Goal: Obtain resource: Obtain resource

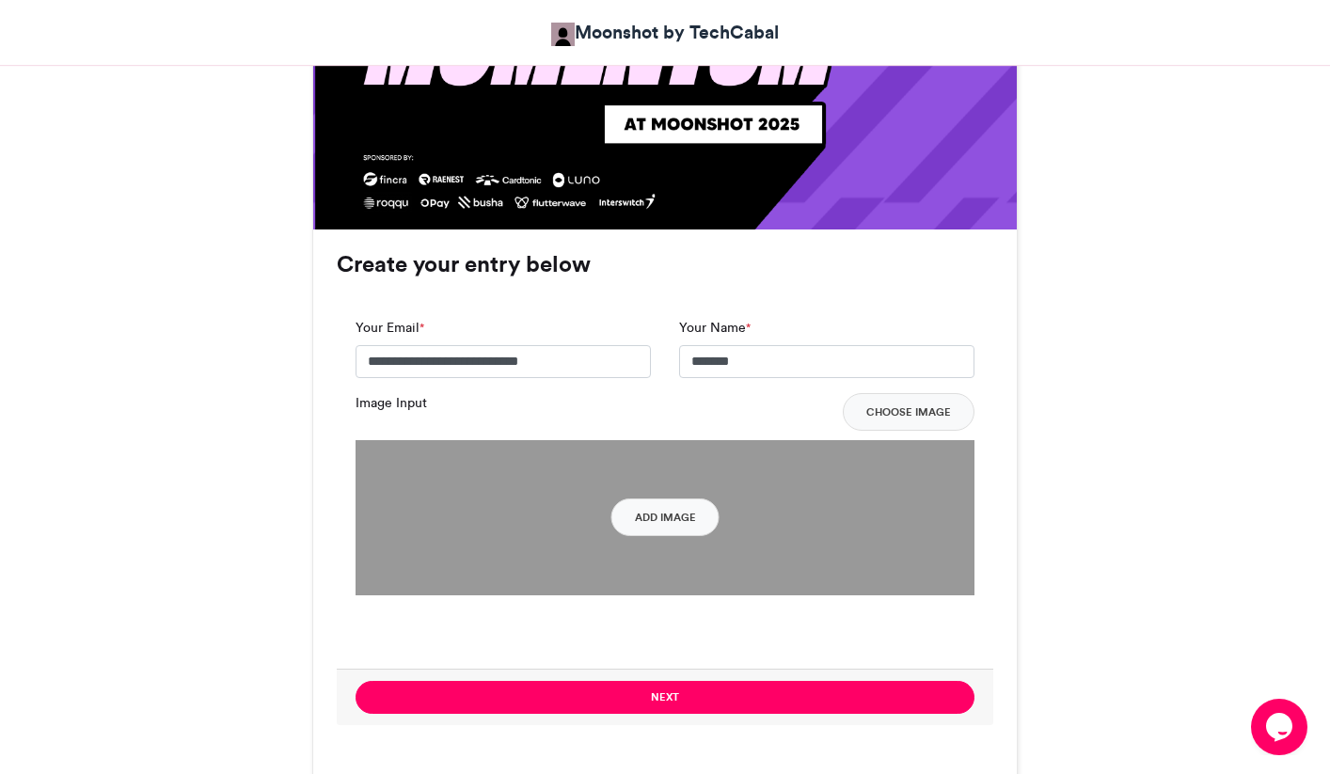
scroll to position [1247, 0]
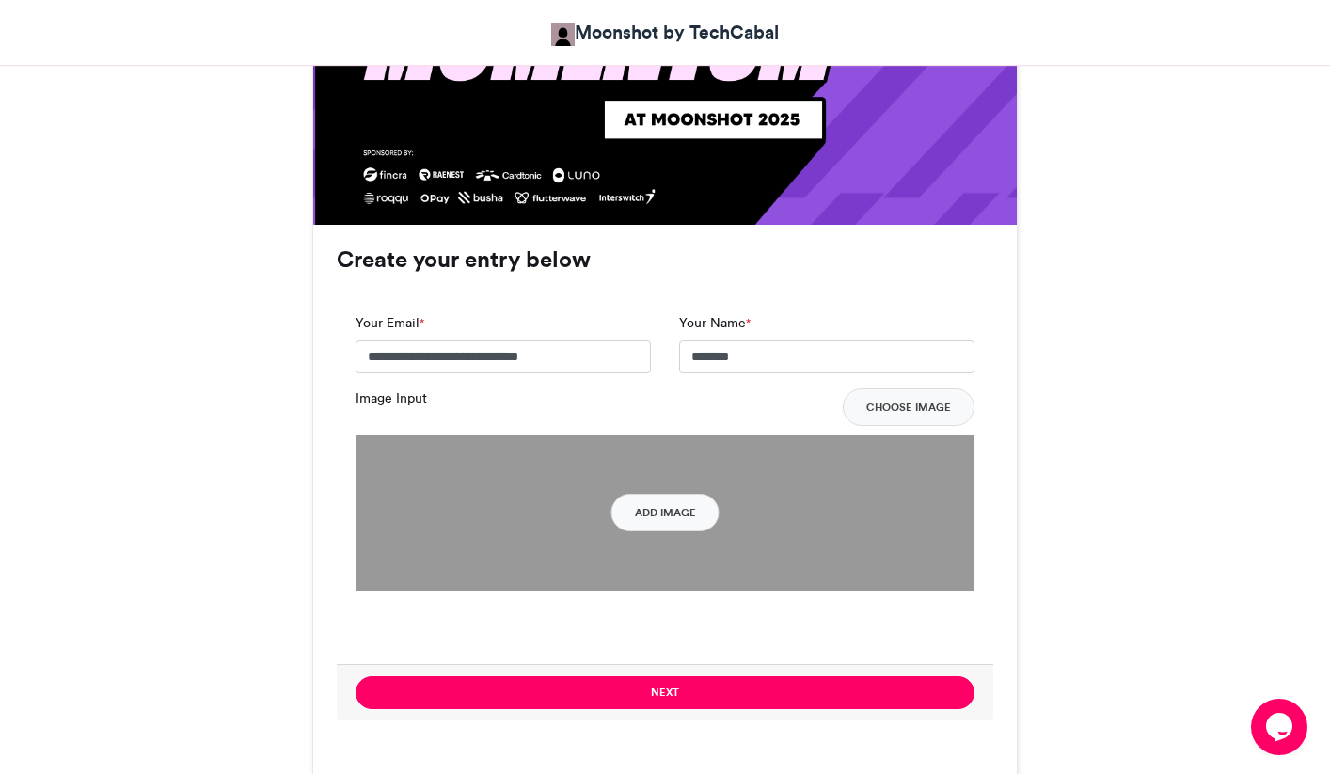
type input "*******"
click at [1097, 478] on div "Moonshot by Techcabal 2025 Moonshot by TechCabal [DATE] 5119 Views 334 Entries …" at bounding box center [665, 668] width 1072 height 3227
click at [702, 508] on button "Add Image" at bounding box center [665, 513] width 108 height 38
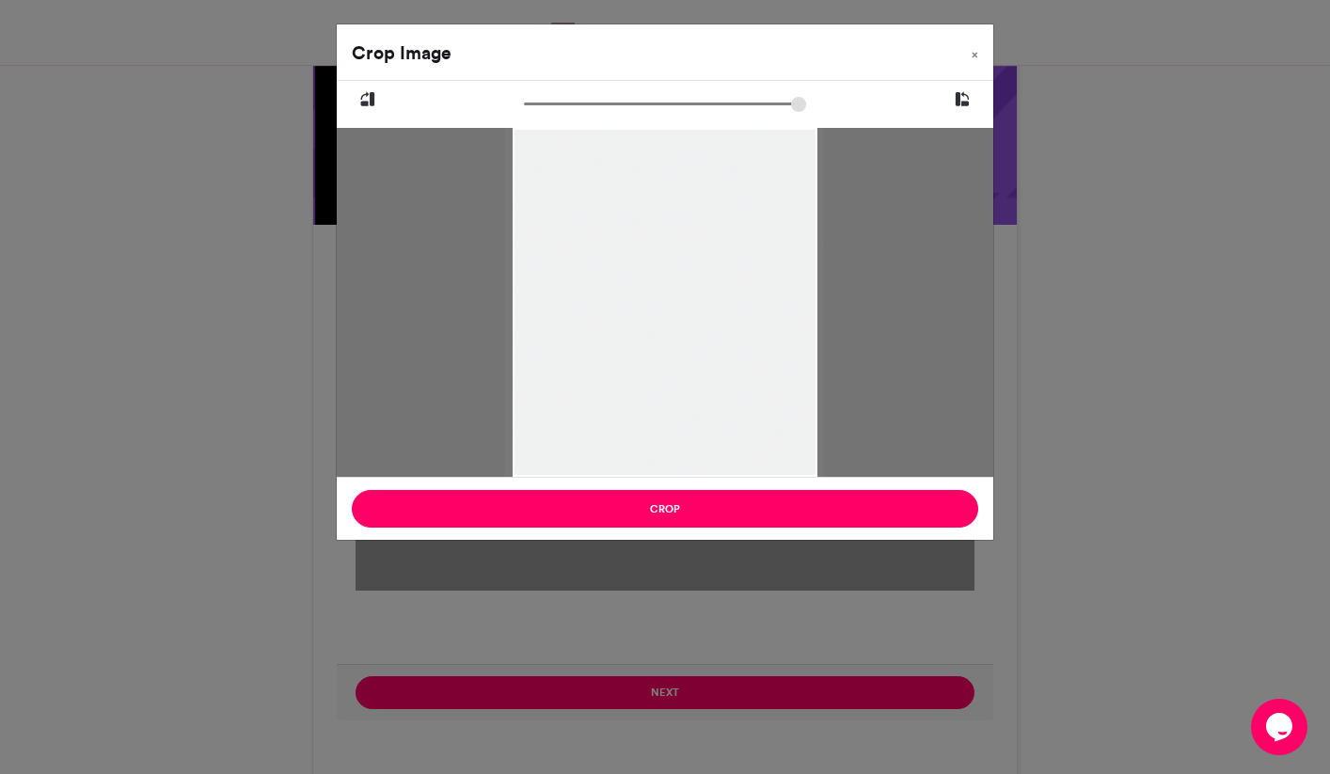
type input "******"
click at [525, 106] on input "zoom" at bounding box center [665, 104] width 282 height 18
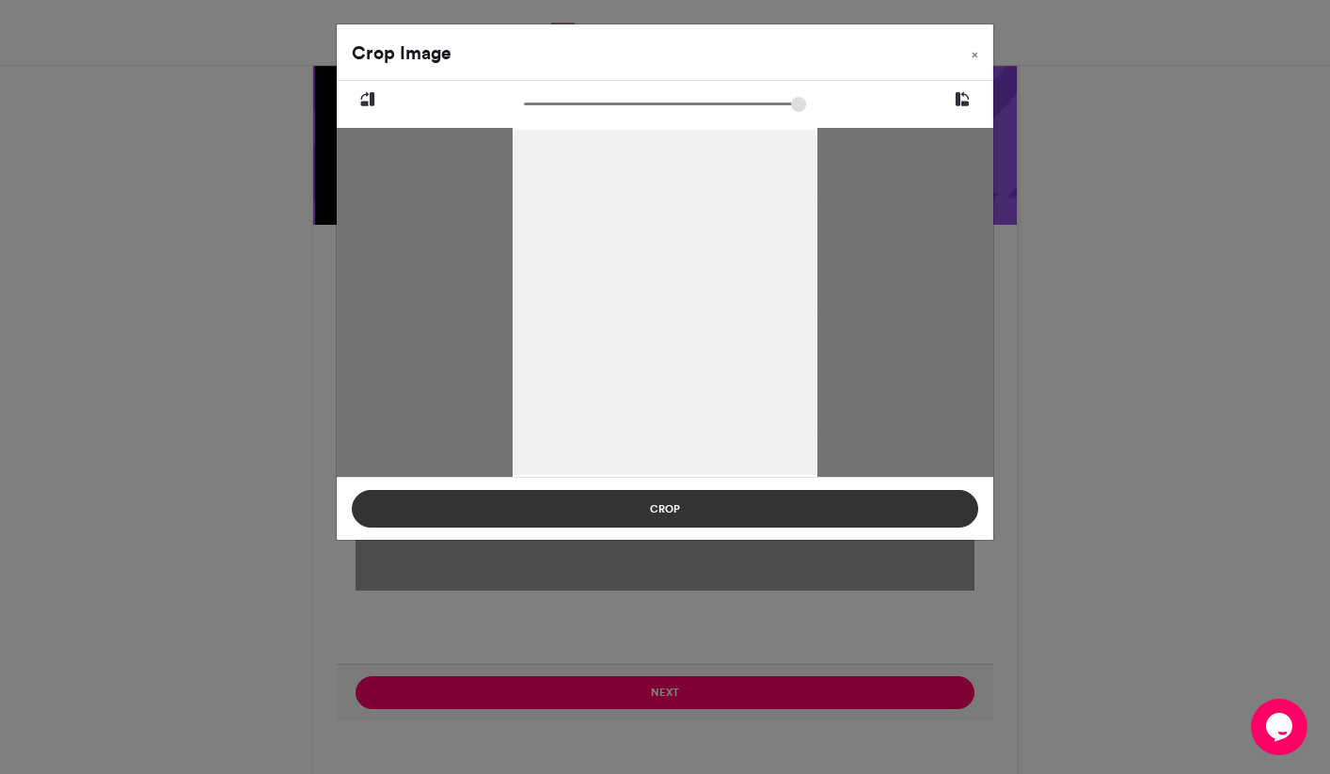
click at [717, 515] on button "Crop" at bounding box center [665, 509] width 626 height 38
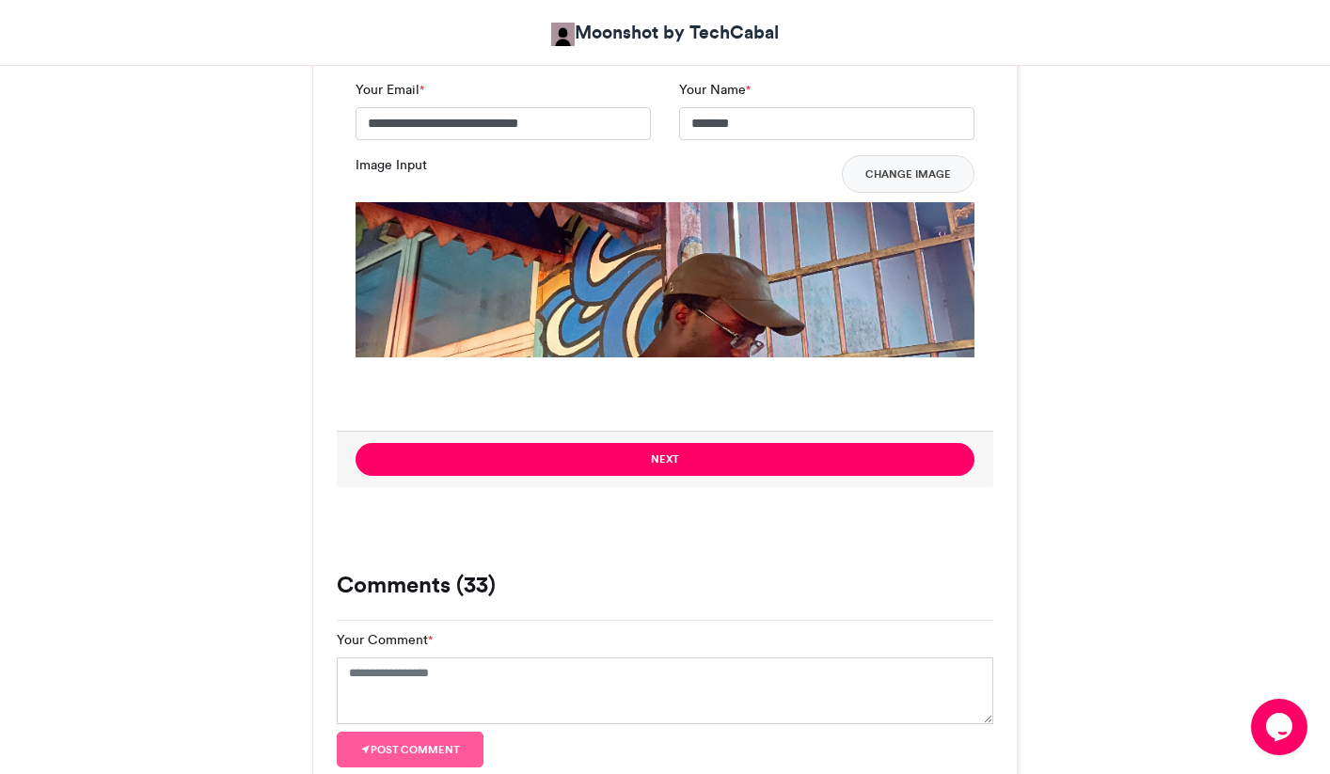
scroll to position [1549, 0]
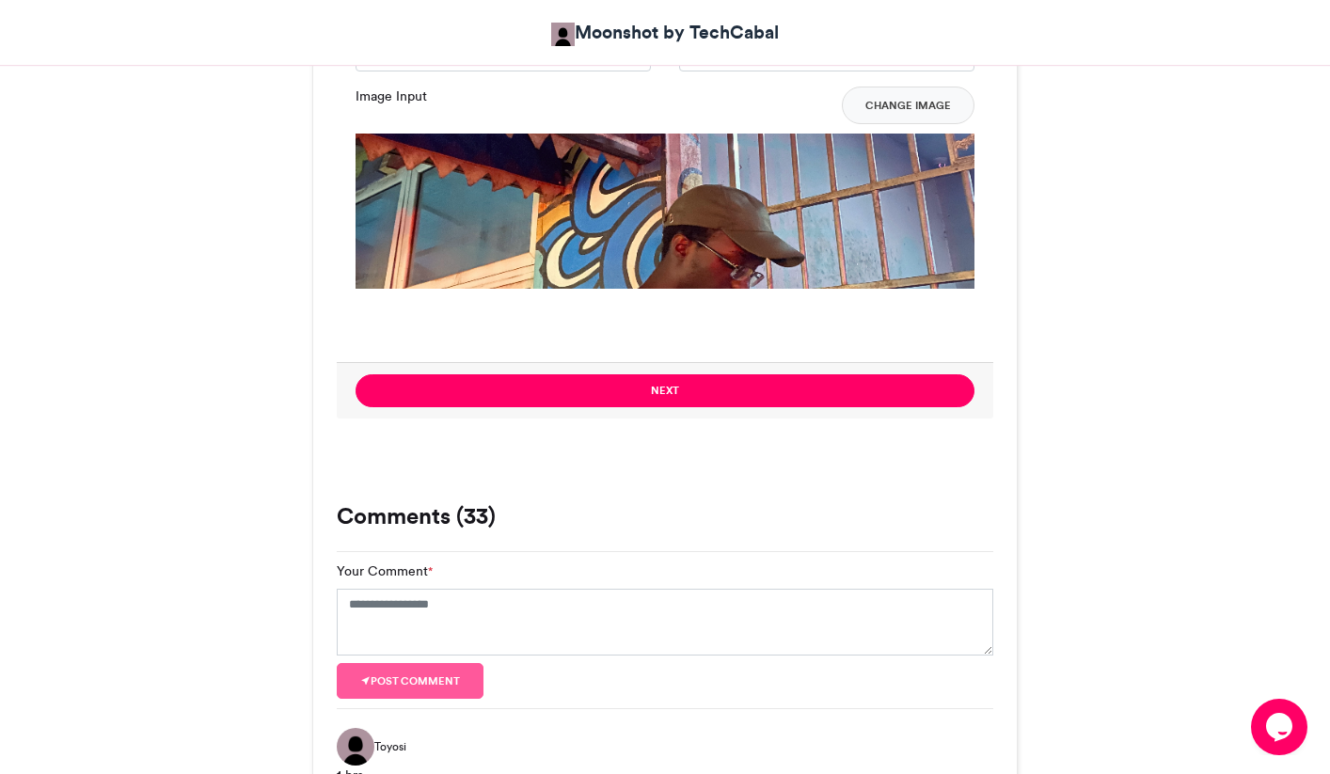
click at [758, 227] on img at bounding box center [665, 443] width 619 height 619
click at [916, 116] on button "Change Image" at bounding box center [908, 106] width 133 height 38
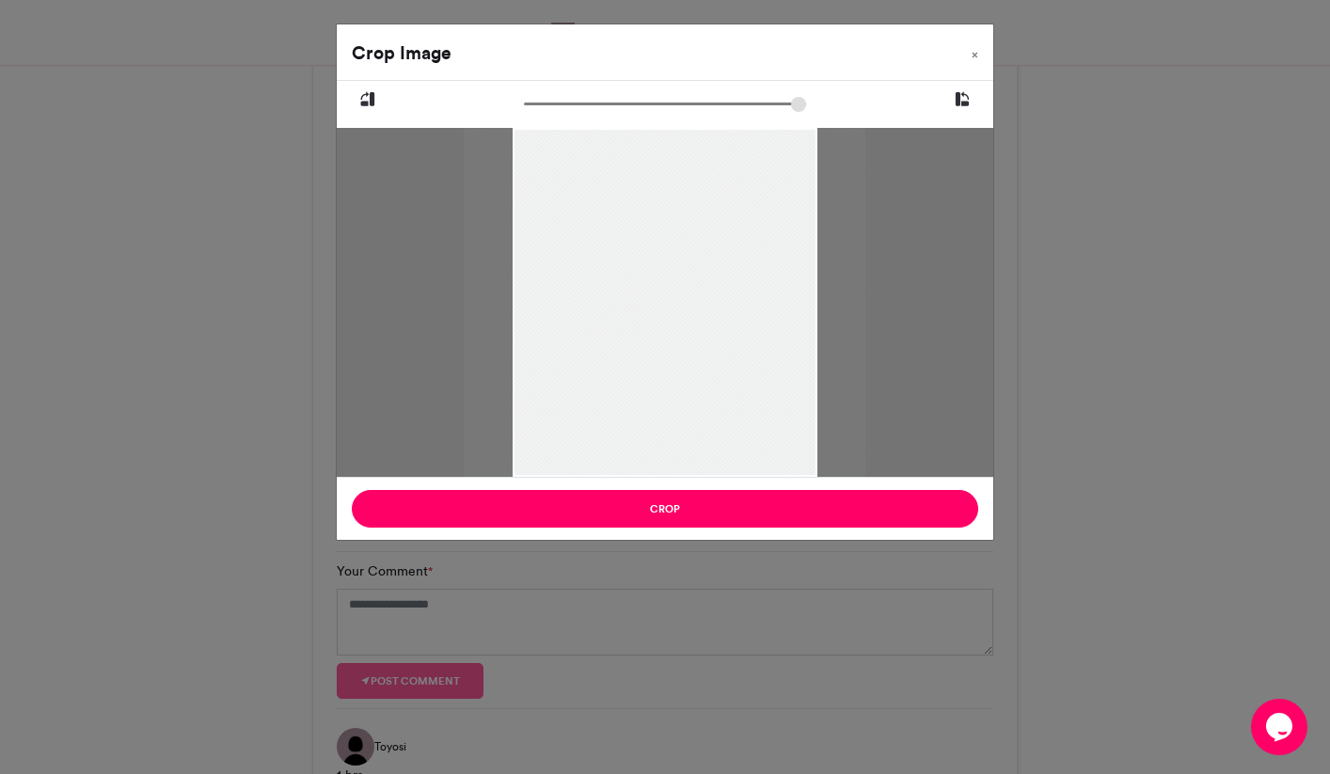
type input "******"
click at [538, 103] on input "zoom" at bounding box center [665, 104] width 282 height 18
drag, startPoint x: 641, startPoint y: 277, endPoint x: 635, endPoint y: 198, distance: 79.2
click at [635, 198] on div at bounding box center [660, 227] width 402 height 535
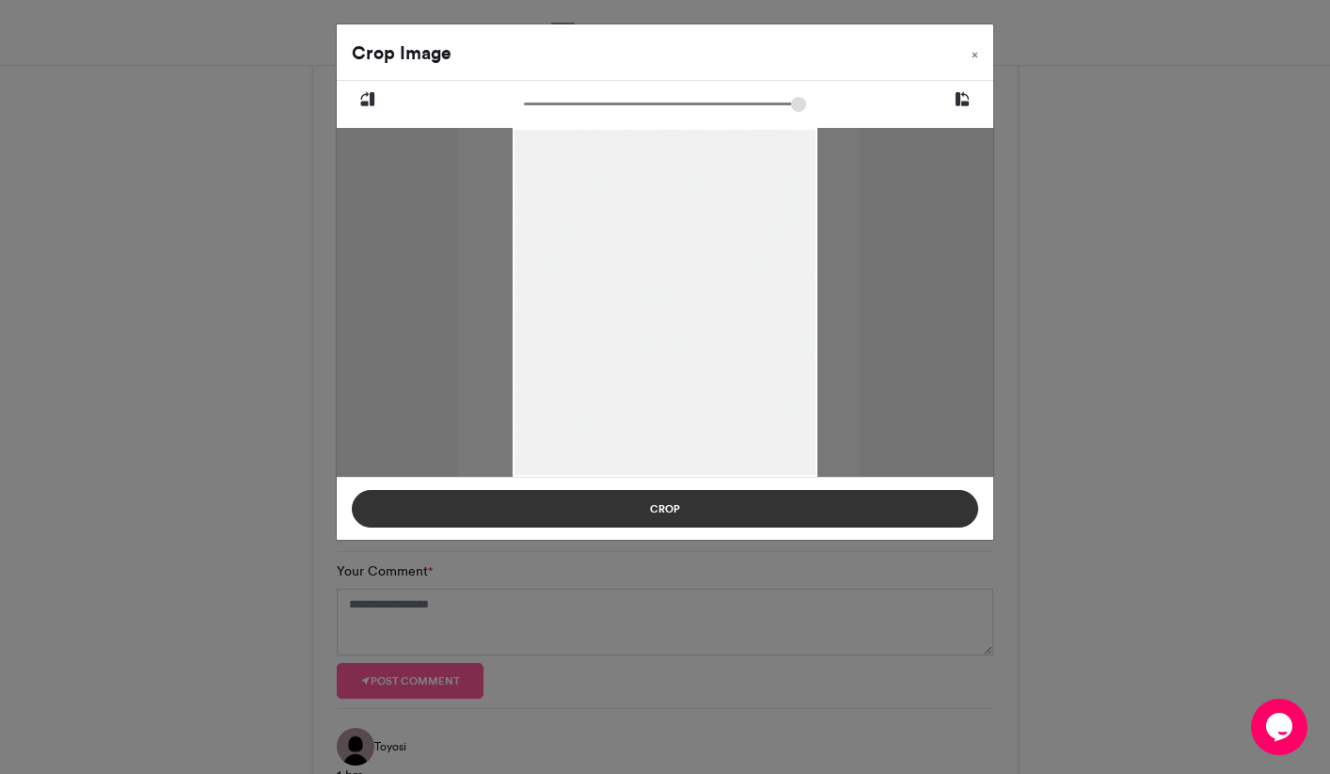
click at [769, 508] on button "Crop" at bounding box center [665, 509] width 626 height 38
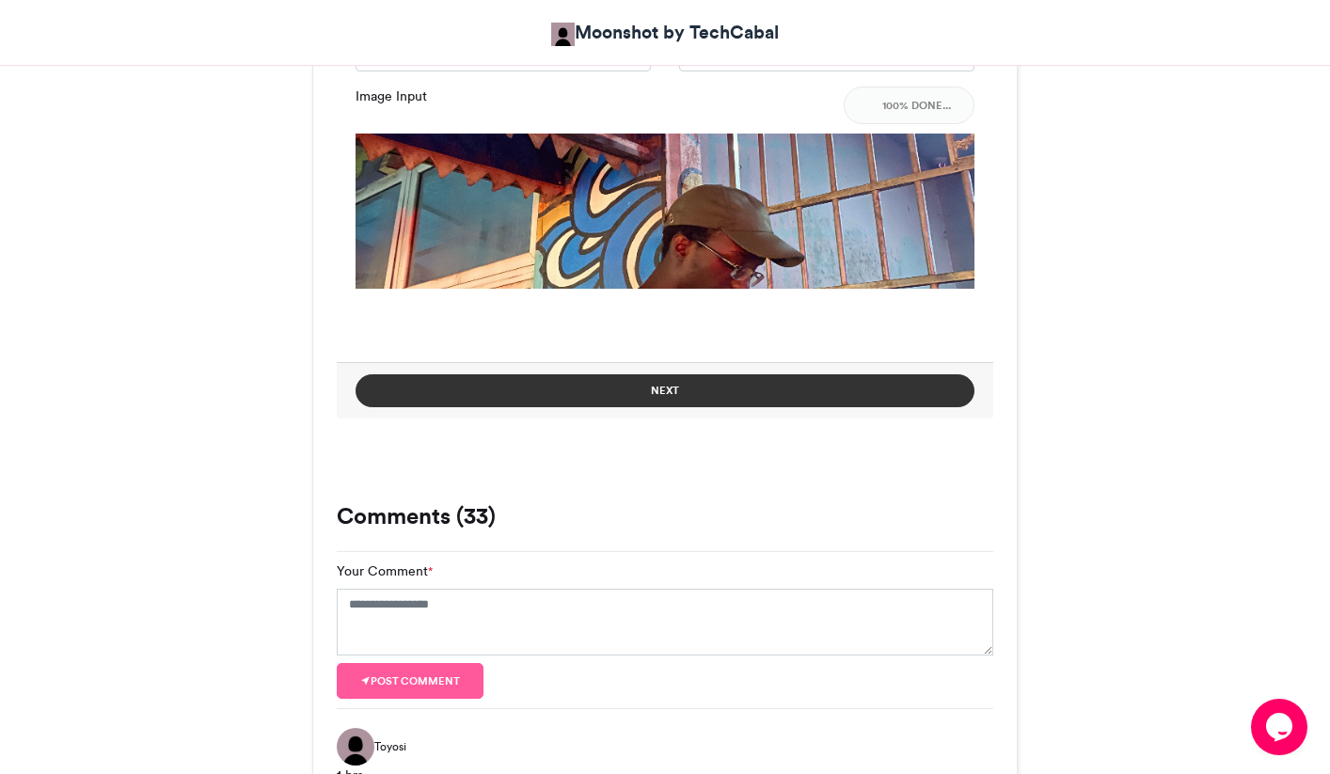
click at [770, 400] on button "Next" at bounding box center [665, 390] width 619 height 33
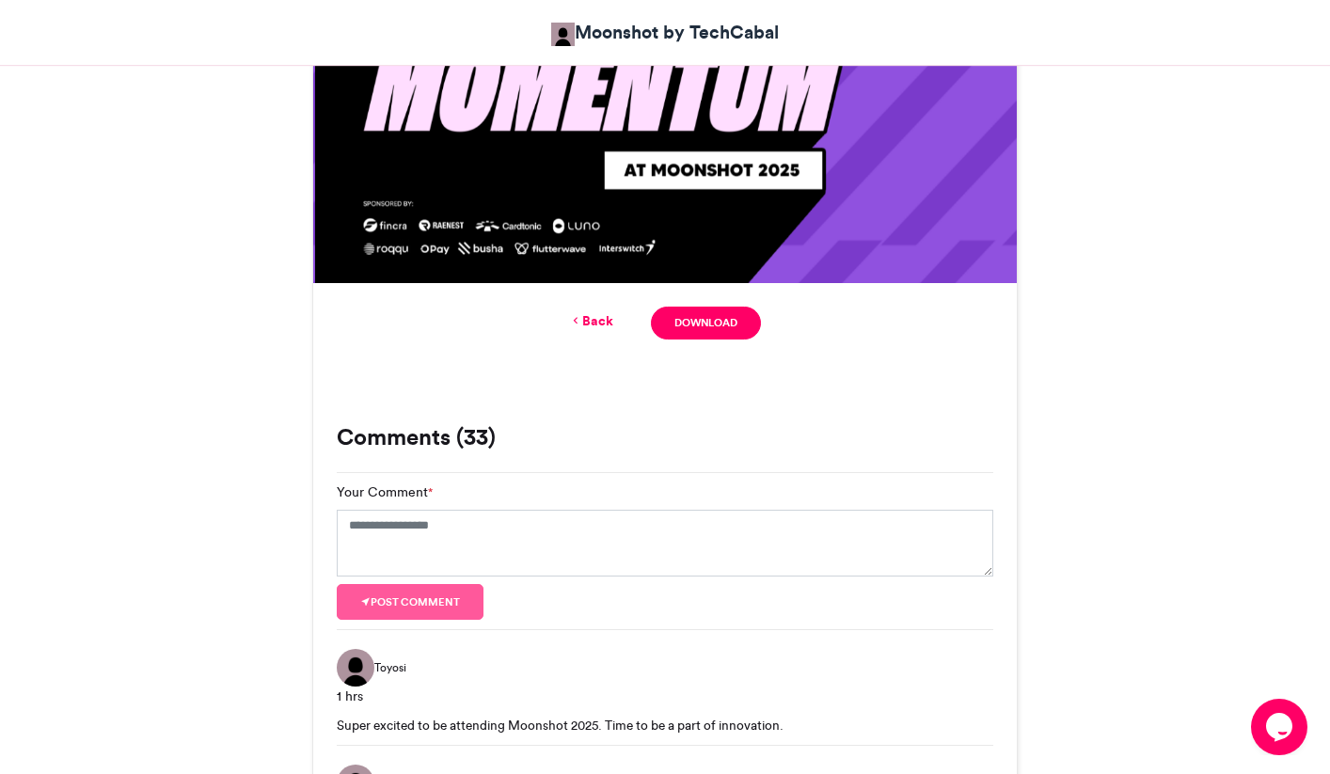
scroll to position [1204, 0]
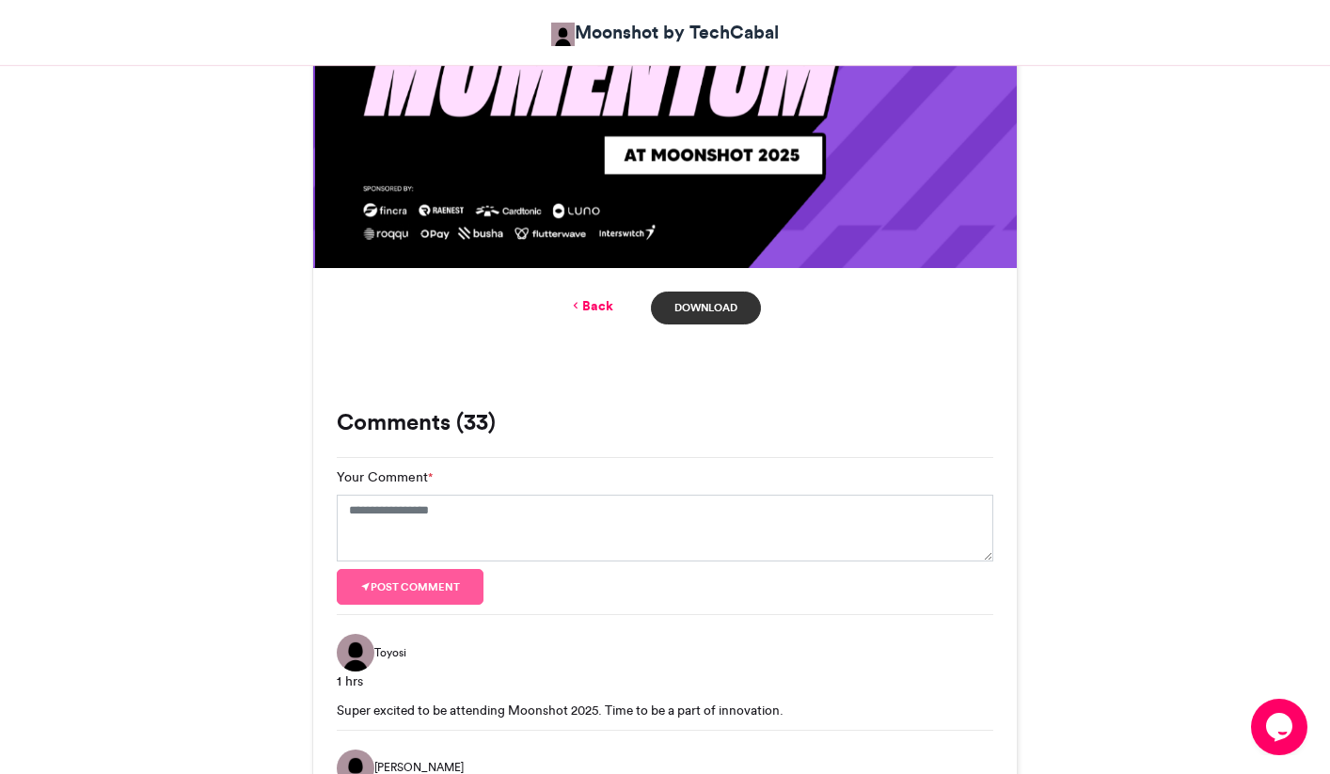
click at [688, 309] on link "Download" at bounding box center [706, 308] width 110 height 33
click at [703, 306] on link "Download" at bounding box center [706, 308] width 110 height 33
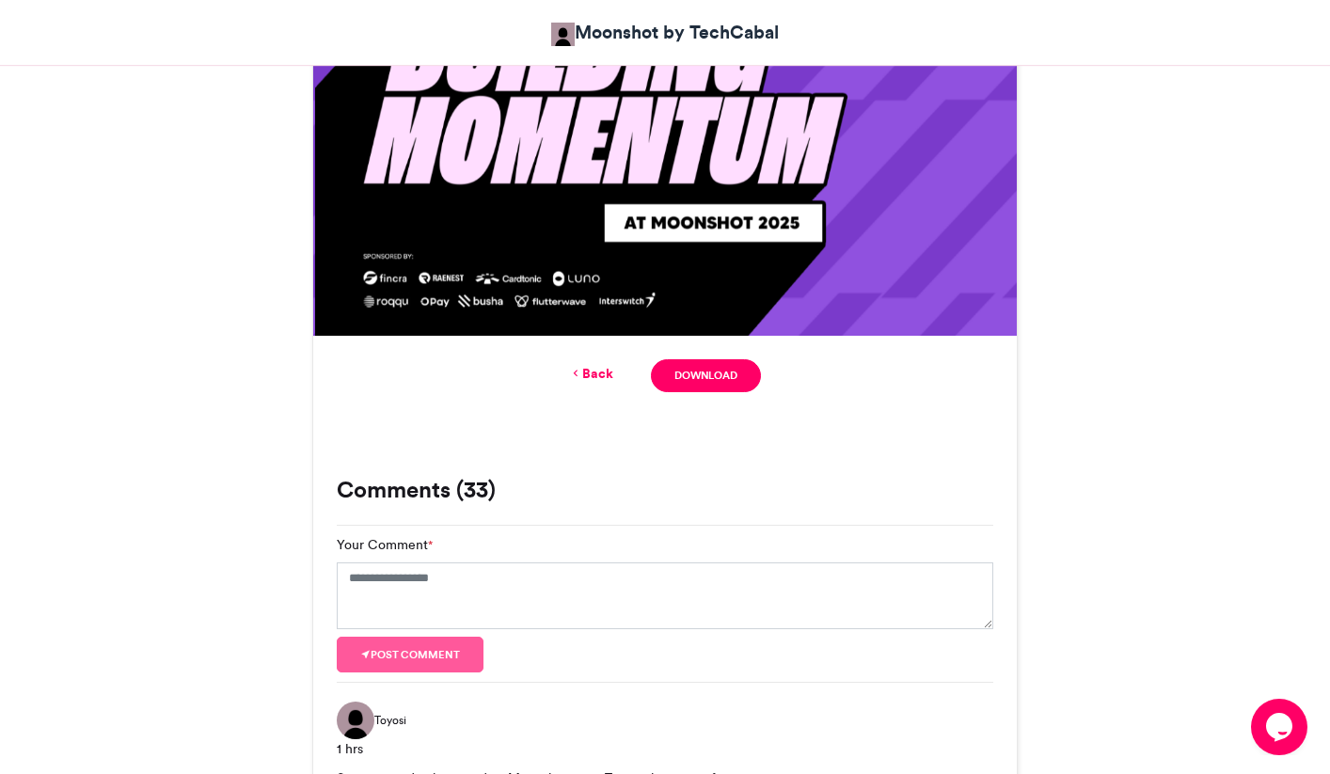
scroll to position [1141, 0]
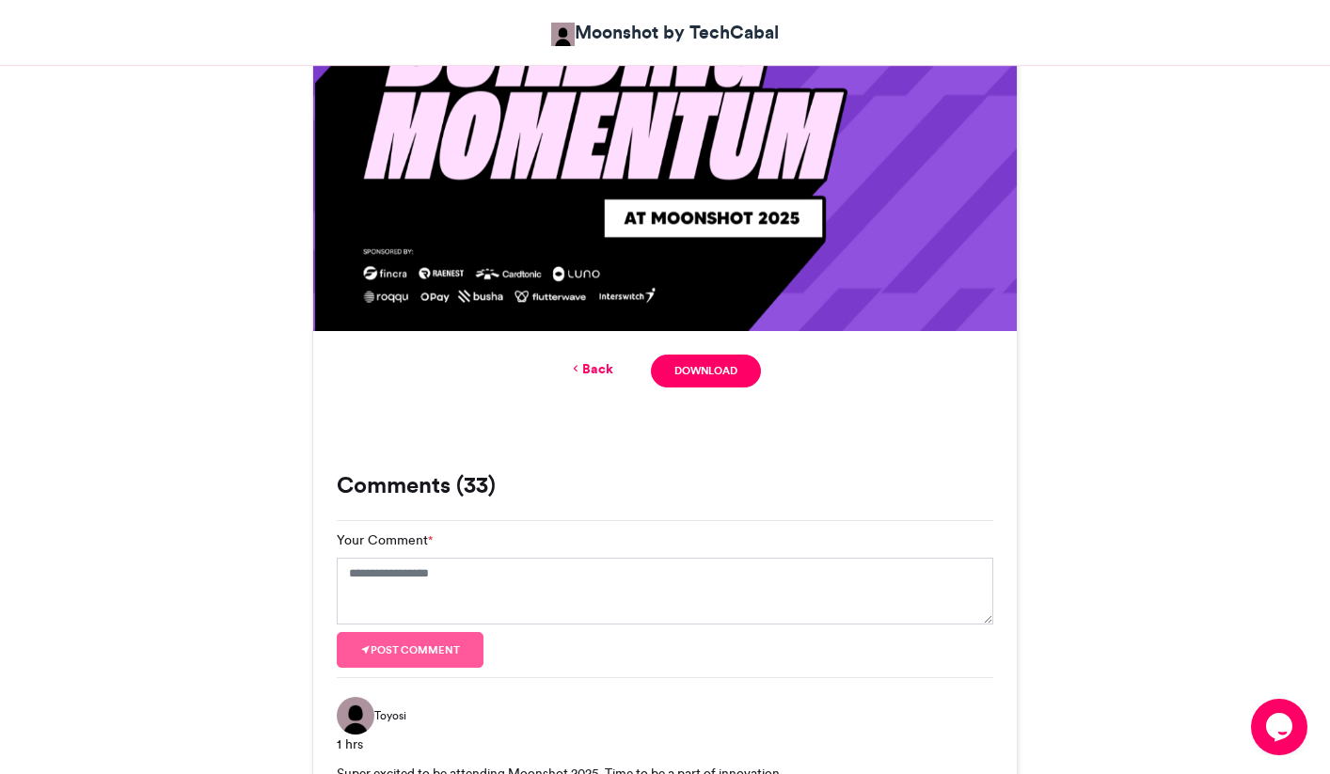
click at [583, 372] on link "Back" at bounding box center [591, 369] width 44 height 20
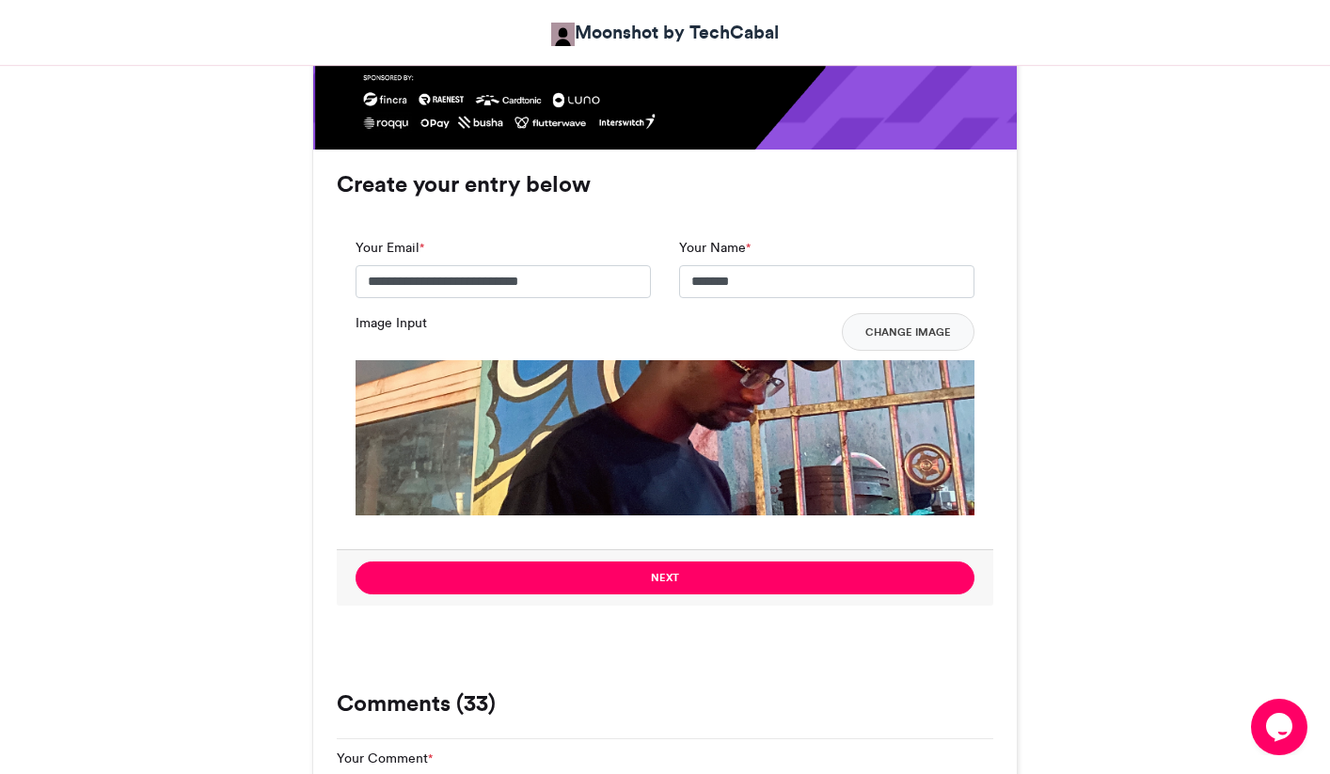
scroll to position [1357, 0]
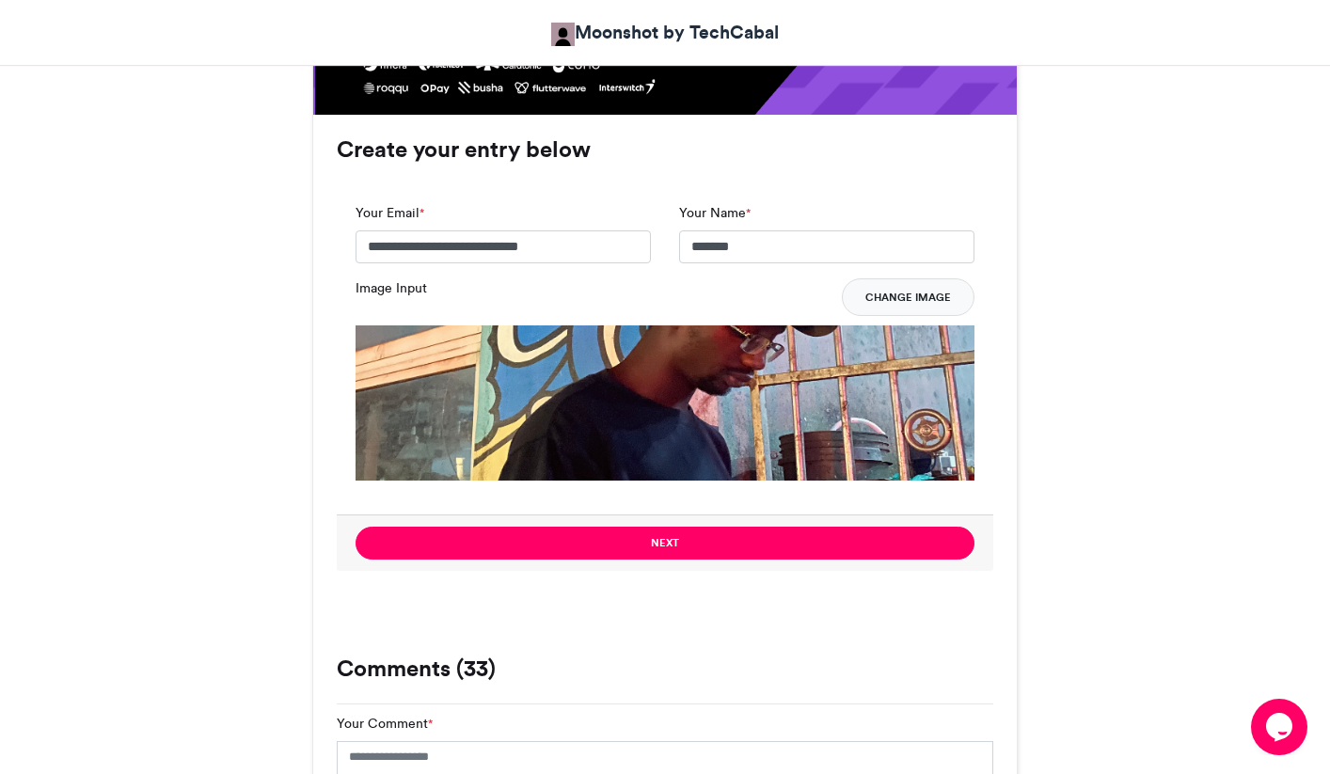
click at [935, 292] on button "Change Image" at bounding box center [908, 297] width 133 height 38
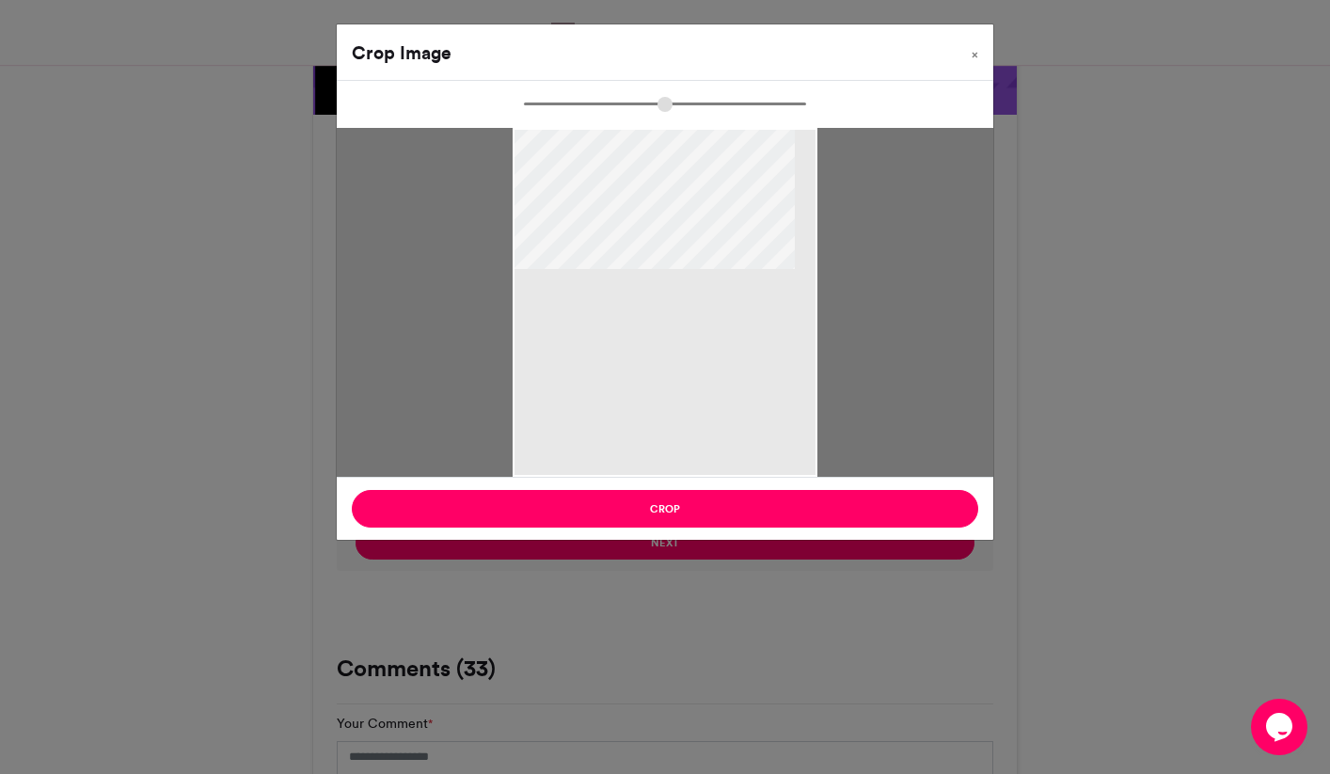
type input "******"
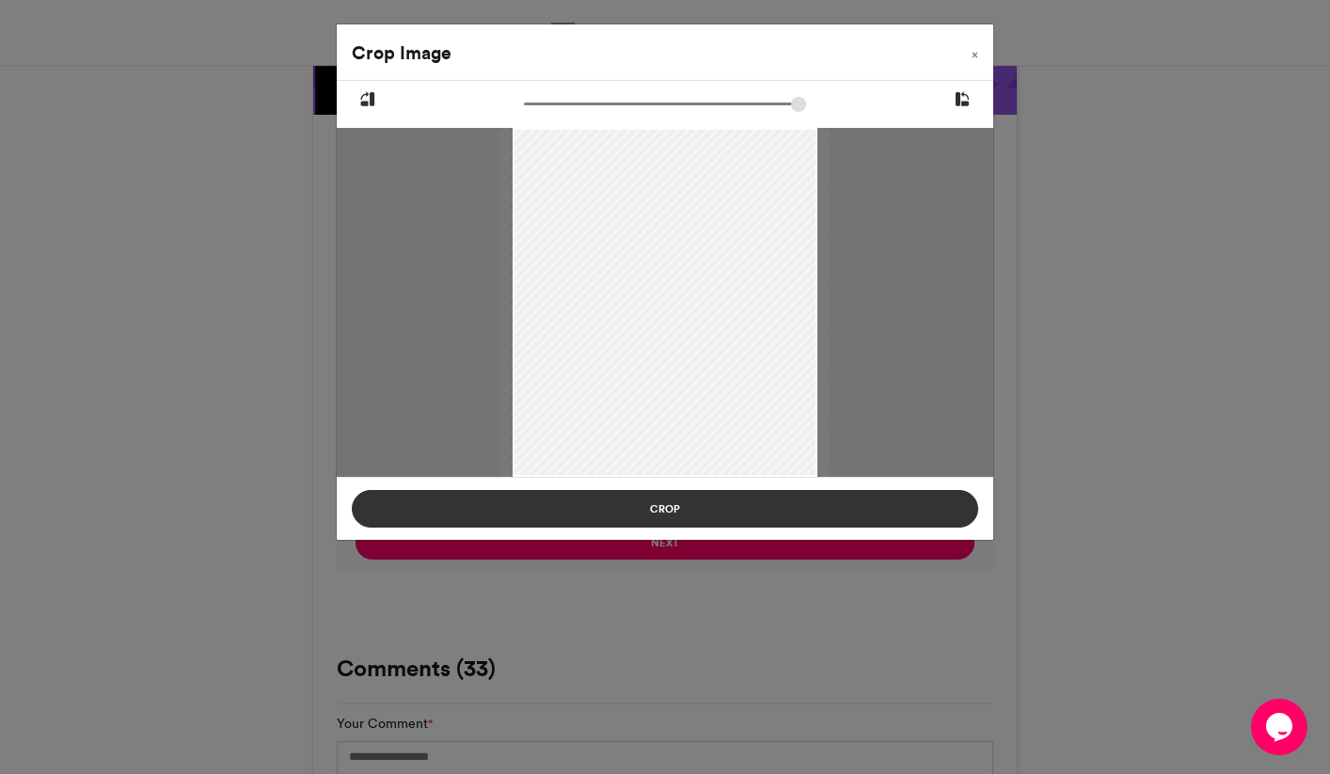
click at [705, 513] on button "Crop" at bounding box center [665, 509] width 626 height 38
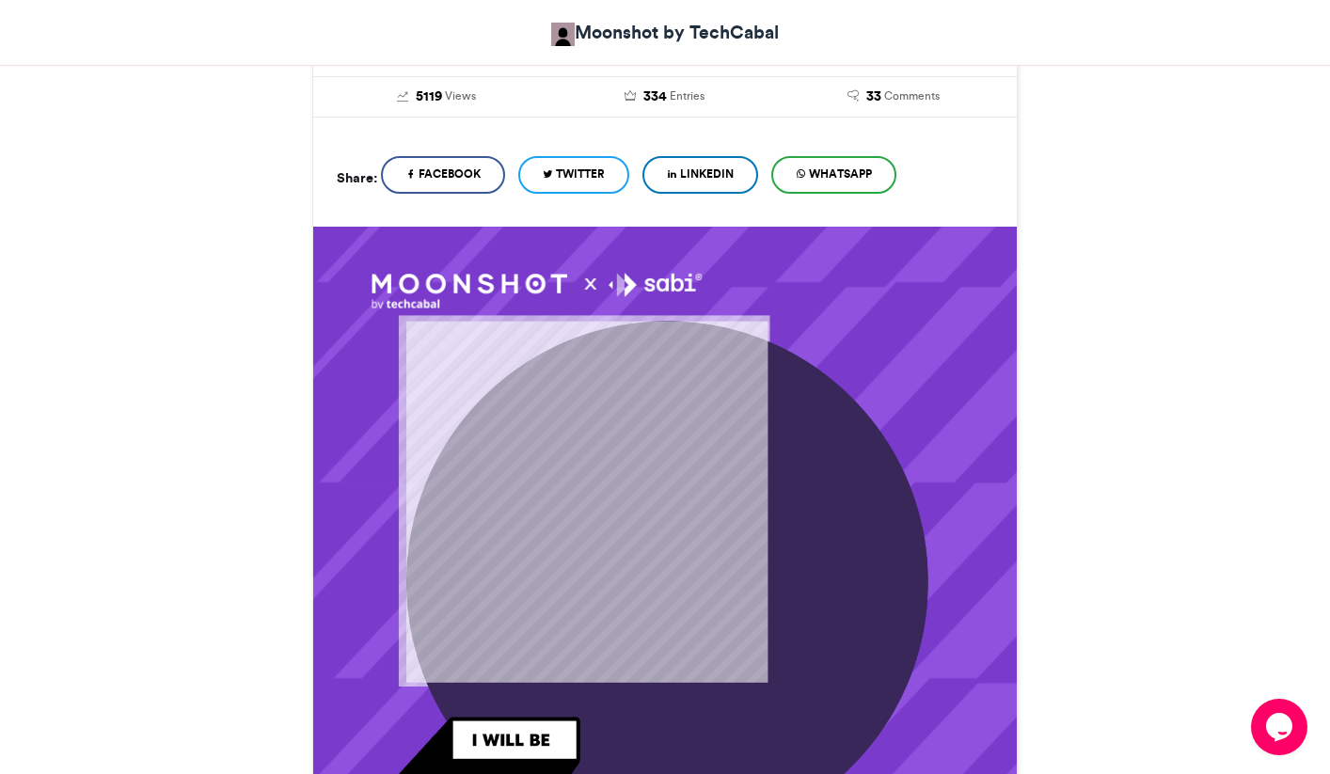
scroll to position [341, 0]
